Goal: Go to known website: Access a specific website the user already knows

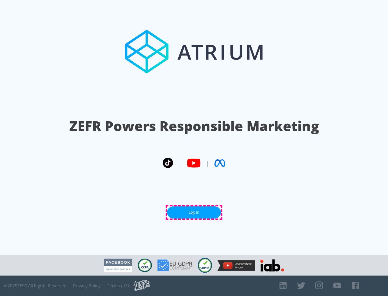
click at [194, 213] on link "Log In" at bounding box center [194, 213] width 54 height 12
